Goal: Information Seeking & Learning: Learn about a topic

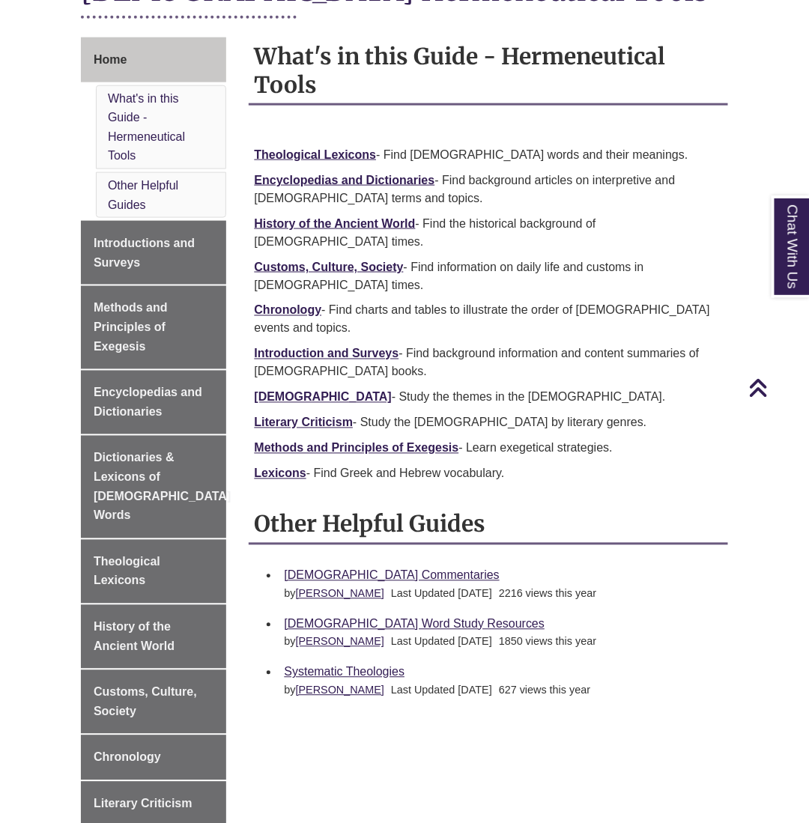
scroll to position [402, 0]
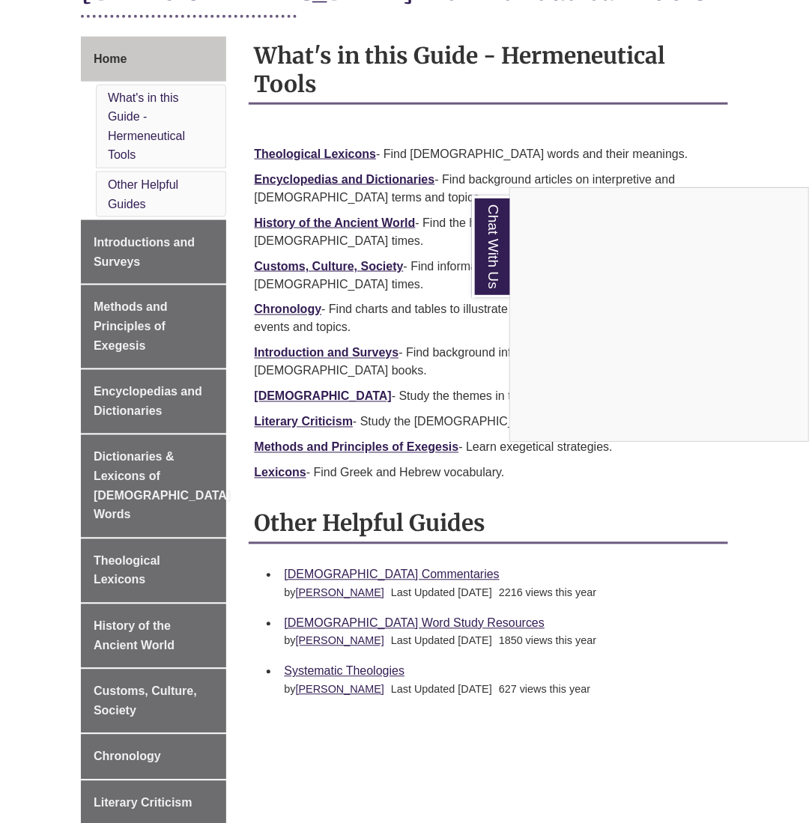
click at [382, 495] on div "Chat With Us" at bounding box center [404, 411] width 809 height 823
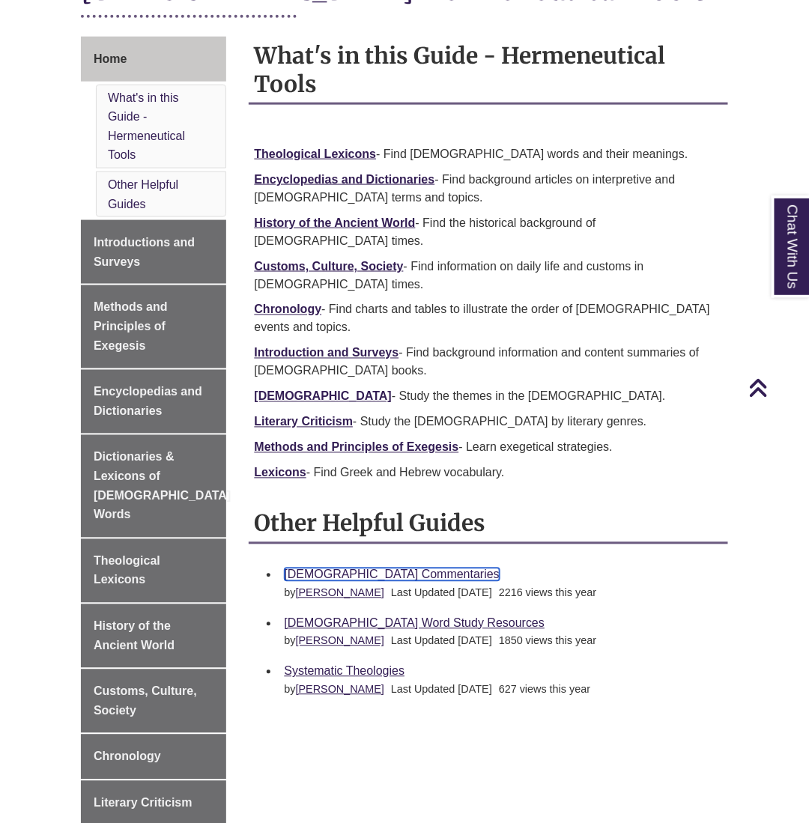
click at [382, 569] on link "[DEMOGRAPHIC_DATA] Commentaries" at bounding box center [392, 575] width 215 height 13
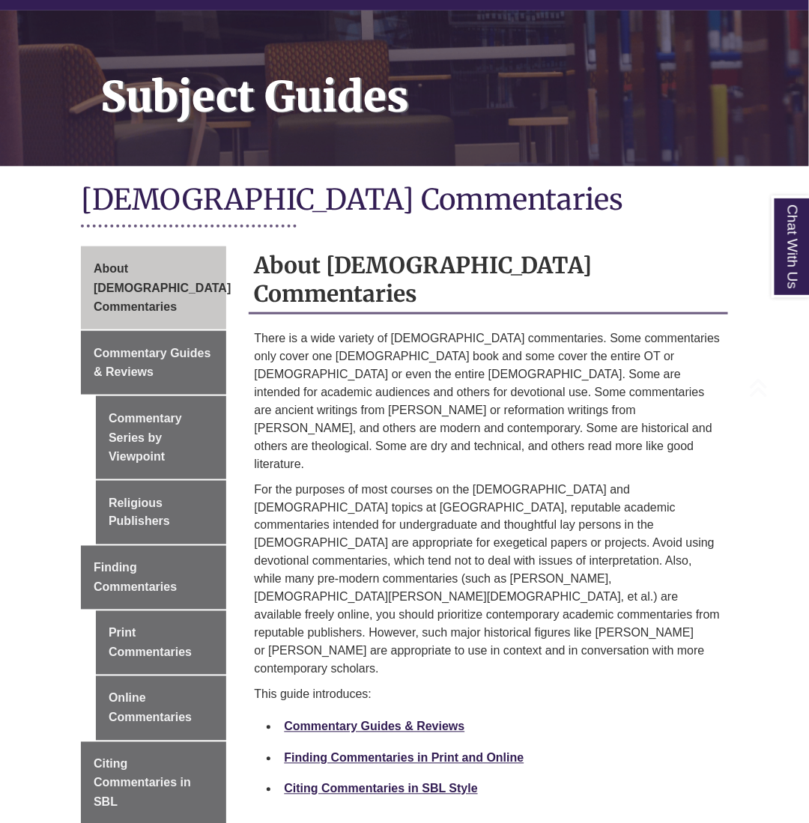
scroll to position [193, 0]
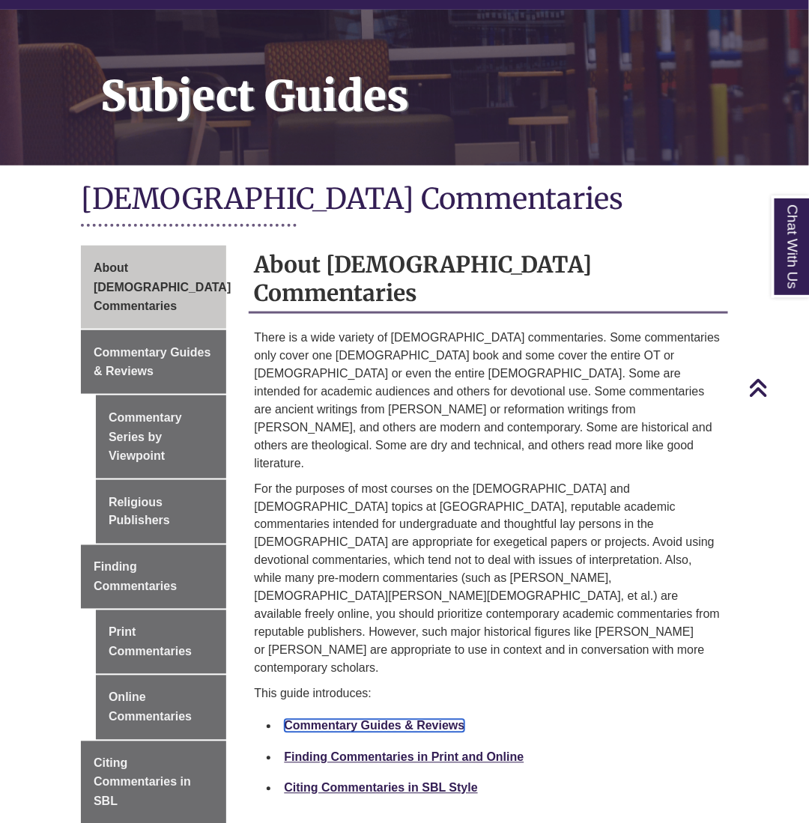
click at [384, 720] on link "Commentary Guides & Reviews" at bounding box center [375, 726] width 181 height 13
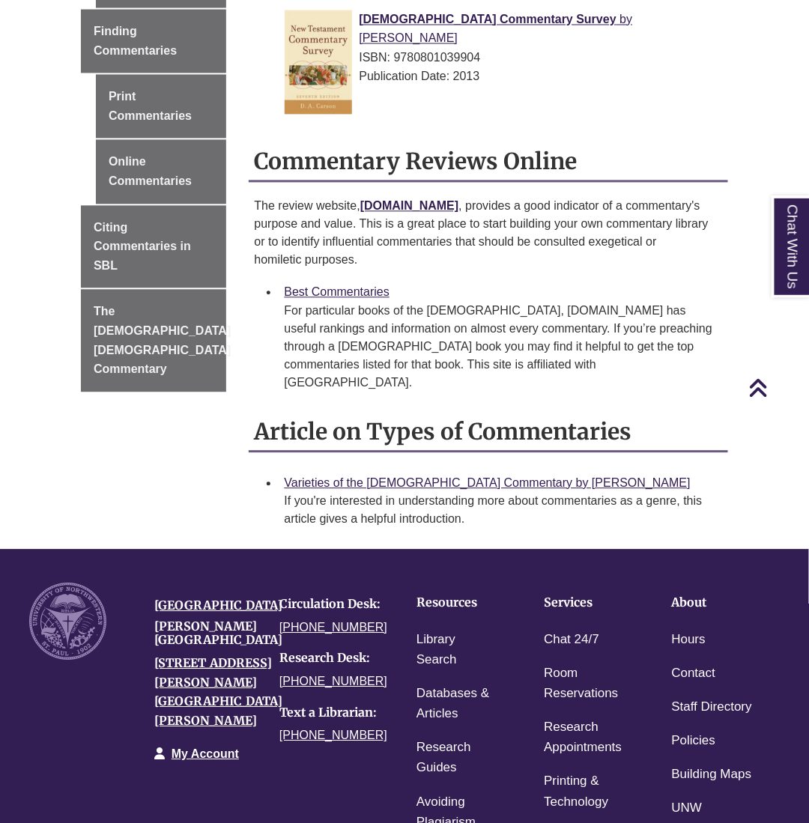
scroll to position [730, 0]
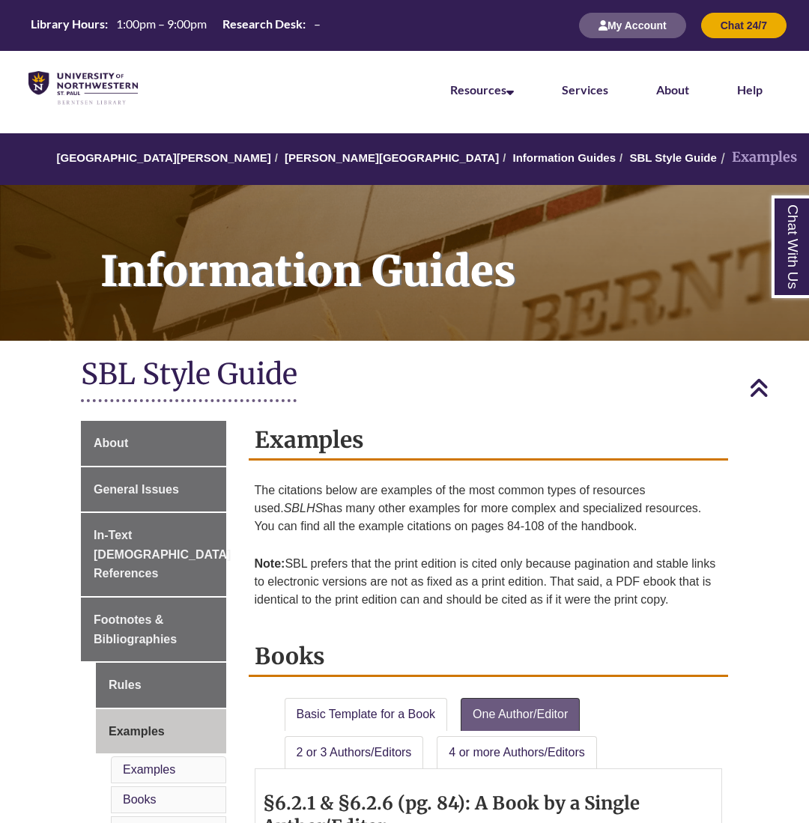
scroll to position [664, 0]
